Goal: Navigation & Orientation: Find specific page/section

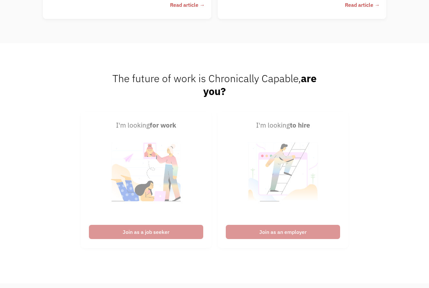
scroll to position [1625, 0]
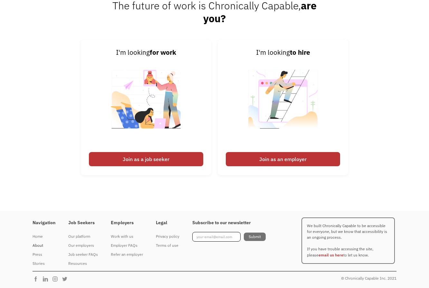
click at [40, 245] on div "About" at bounding box center [44, 245] width 23 height 8
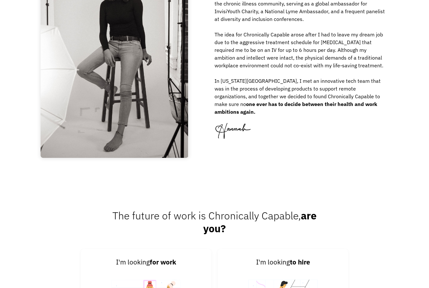
scroll to position [987, 0]
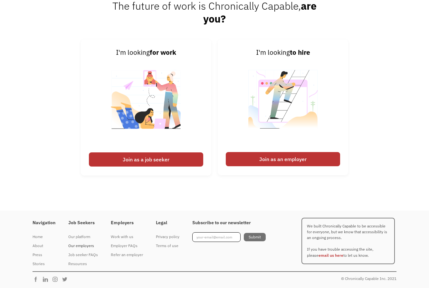
click at [82, 246] on div "Our employers" at bounding box center [83, 246] width 30 height 8
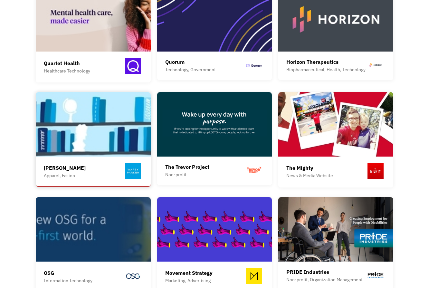
scroll to position [577, 0]
